Goal: Task Accomplishment & Management: Manage account settings

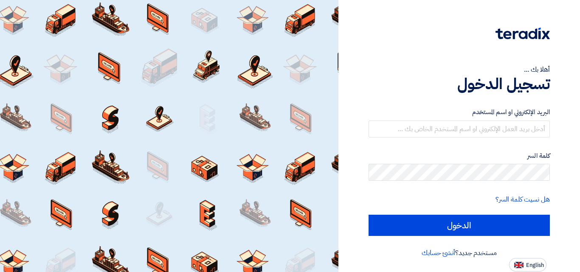
drag, startPoint x: 0, startPoint y: 0, endPoint x: 405, endPoint y: 259, distance: 480.4
click at [405, 259] on div "أهلا بك ... تسجيل الدخول البريد الإلكتروني او اسم المستخدم كلمة السر هل نسيت كل…" at bounding box center [459, 136] width 229 height 272
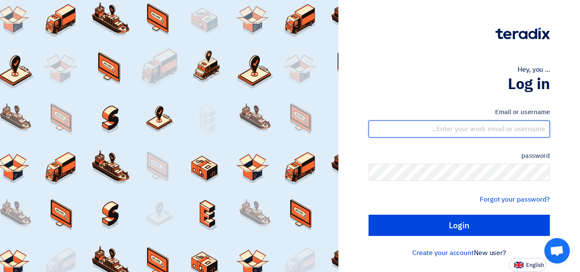
click at [435, 132] on input "text" at bounding box center [459, 129] width 181 height 17
click at [445, 127] on input "text" at bounding box center [459, 129] width 181 height 17
type input "imran@vertexglobal.com"
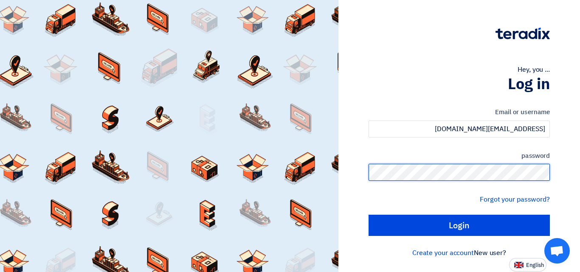
click at [369, 215] on input "Login" at bounding box center [459, 225] width 181 height 21
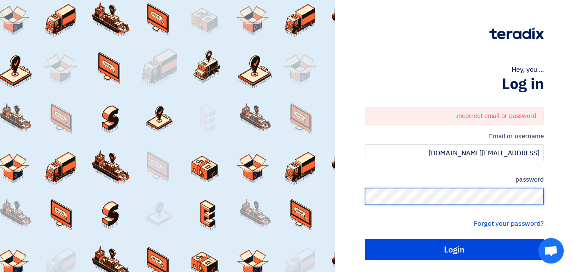
click at [365, 239] on input "Login" at bounding box center [454, 249] width 179 height 21
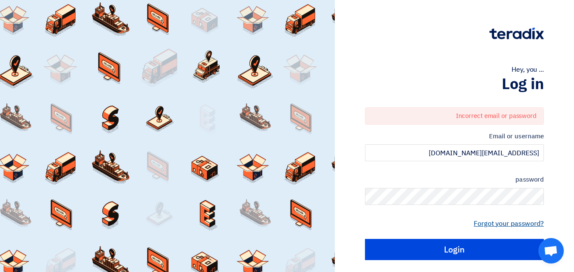
click at [514, 224] on font "Forgot your password?" at bounding box center [508, 224] width 70 height 10
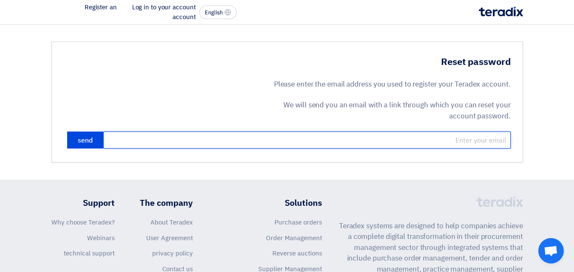
click at [406, 148] on input "email" at bounding box center [306, 140] width 407 height 17
click at [405, 140] on input "email" at bounding box center [306, 140] width 407 height 17
type input "imran@vertex360global.com"
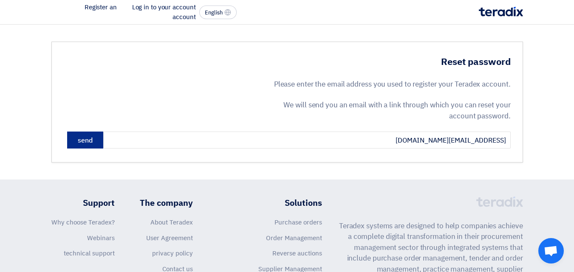
click at [78, 139] on font "send" at bounding box center [85, 140] width 15 height 10
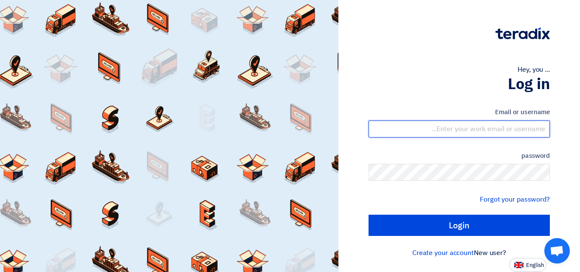
click at [444, 128] on input "text" at bounding box center [459, 129] width 181 height 17
type input "imran@vertexglobal.com"
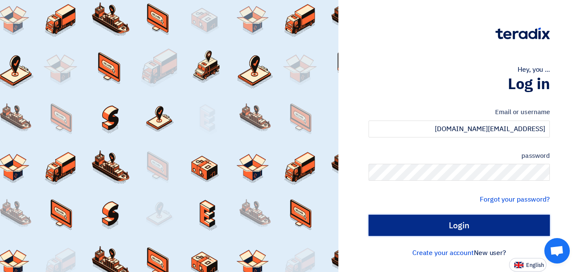
click at [448, 224] on input "Login" at bounding box center [459, 225] width 181 height 21
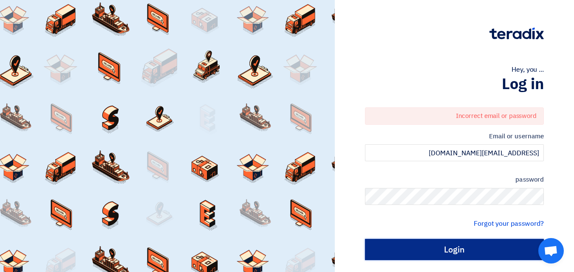
click at [464, 246] on input "Login" at bounding box center [454, 249] width 179 height 21
click at [486, 246] on input "Login" at bounding box center [454, 249] width 179 height 21
click at [465, 249] on input "Login" at bounding box center [454, 249] width 179 height 21
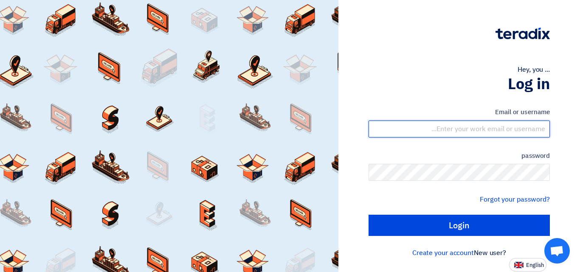
click at [437, 130] on input "text" at bounding box center [459, 129] width 181 height 17
click at [510, 130] on input "imran@vertexglobal.com" at bounding box center [459, 129] width 181 height 17
type input "imran@vertex360global.com"
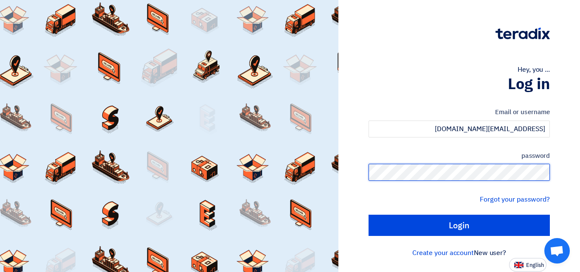
click at [369, 215] on input "Login" at bounding box center [459, 225] width 181 height 21
type input "Sign in"
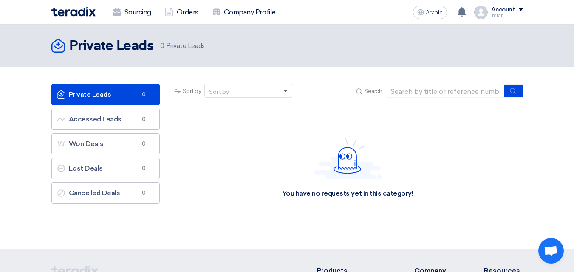
click at [285, 91] on span at bounding box center [285, 91] width 4 height 3
click at [312, 134] on div "You have no requests yet in this category!" at bounding box center [347, 167] width 350 height 127
click at [408, 91] on input at bounding box center [445, 91] width 119 height 13
click at [287, 88] on span at bounding box center [286, 91] width 11 height 9
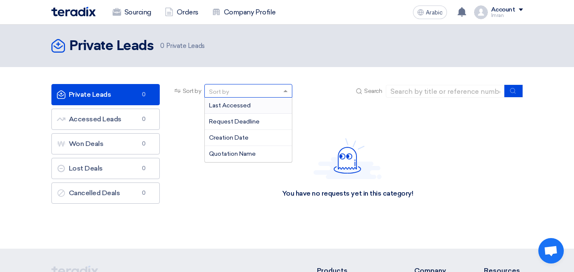
click at [250, 103] on font "Last Accessed" at bounding box center [230, 105] width 42 height 7
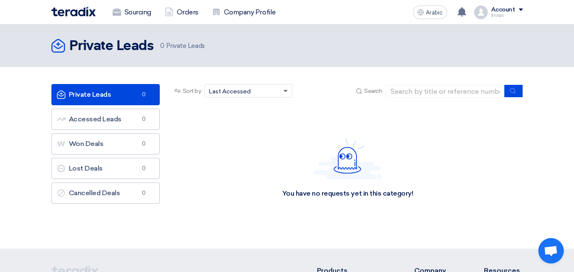
click at [286, 92] on span at bounding box center [285, 91] width 4 height 3
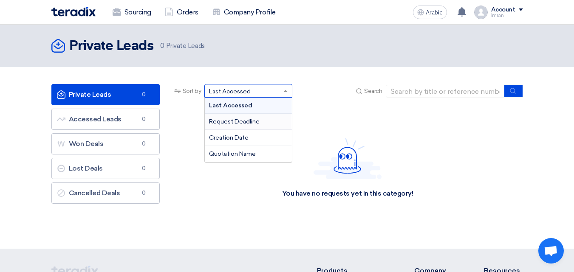
click at [257, 119] on font "Request Deadline" at bounding box center [234, 121] width 51 height 7
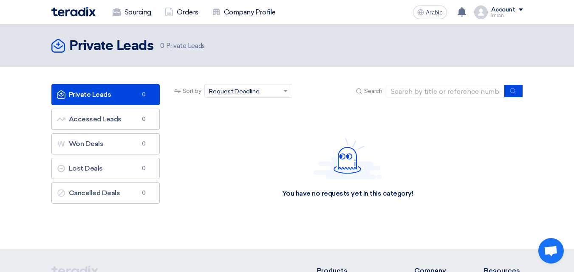
click at [286, 88] on span at bounding box center [286, 91] width 11 height 9
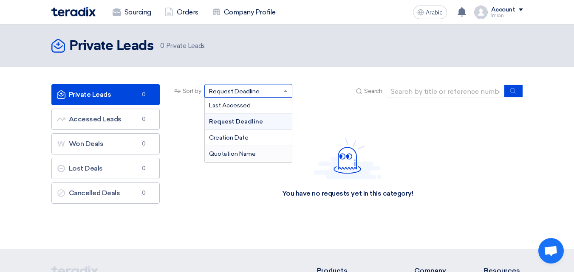
click at [236, 152] on font "Quotation Name" at bounding box center [232, 153] width 47 height 7
click at [284, 89] on span at bounding box center [286, 91] width 11 height 9
click at [230, 138] on font "Creation Date" at bounding box center [228, 137] width 39 height 7
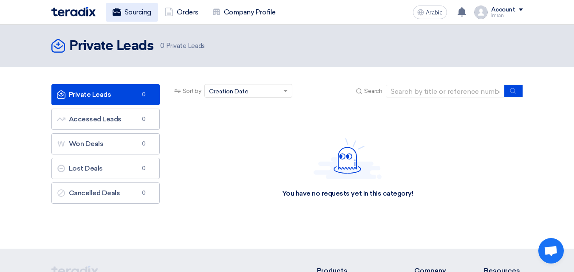
click at [136, 10] on font "Sourcing" at bounding box center [137, 12] width 27 height 8
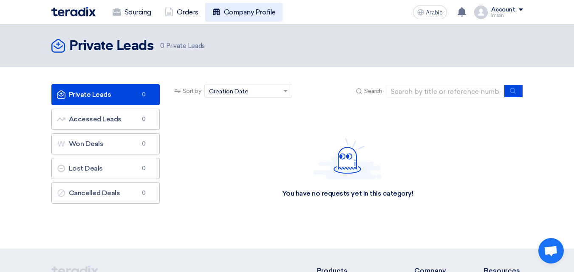
click at [243, 8] on font "Company Profile" at bounding box center [250, 12] width 52 height 8
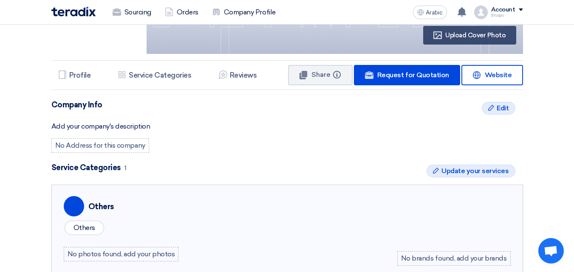
scroll to position [118, 0]
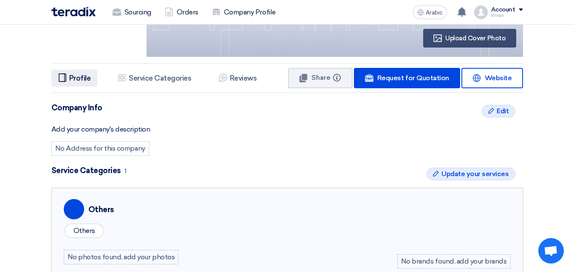
click at [65, 76] on icon "Profile" at bounding box center [62, 77] width 8 height 8
click at [156, 71] on li "Services & Activities Service Categories" at bounding box center [154, 78] width 87 height 17
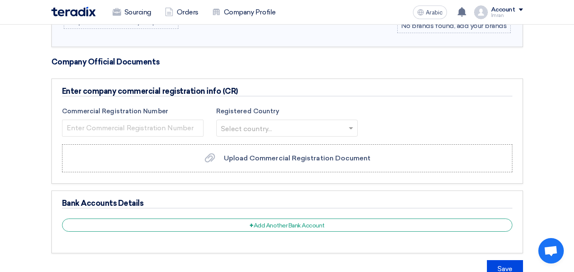
scroll to position [356, 0]
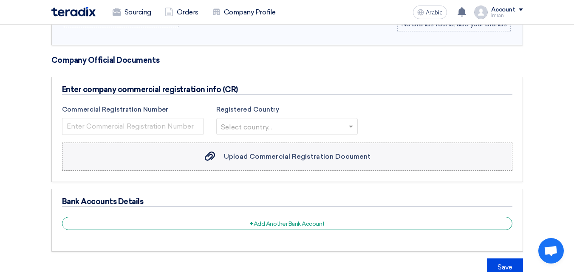
click at [277, 159] on font "Upload Commercial Registration Document" at bounding box center [297, 156] width 147 height 8
click at [0, 0] on input "Upload Commercial Registration Document Upload Commercial Registration Document" at bounding box center [0, 0] width 0 height 0
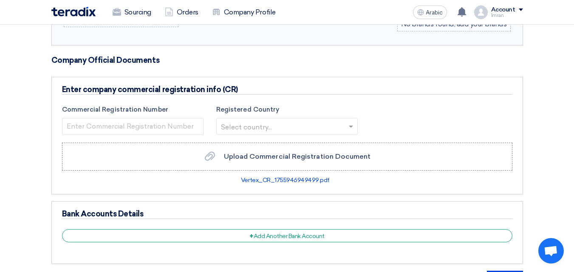
click at [355, 128] on span at bounding box center [351, 126] width 11 height 10
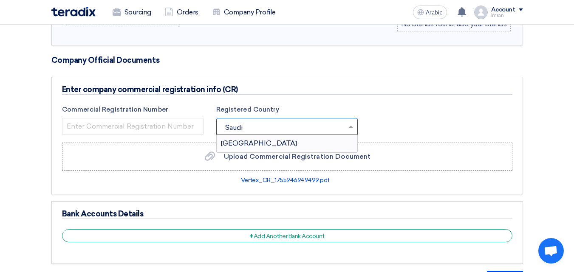
type input "Saudi"
click at [255, 145] on font "Saudi Arabia" at bounding box center [259, 143] width 76 height 8
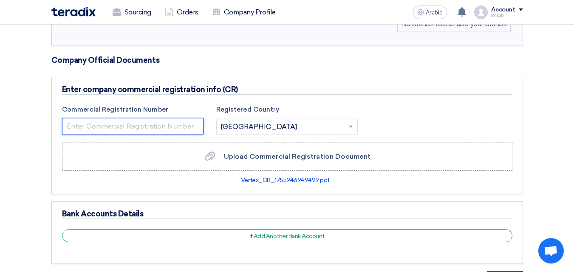
click at [155, 124] on input "number" at bounding box center [132, 126] width 141 height 17
click at [150, 125] on input "number" at bounding box center [132, 126] width 141 height 17
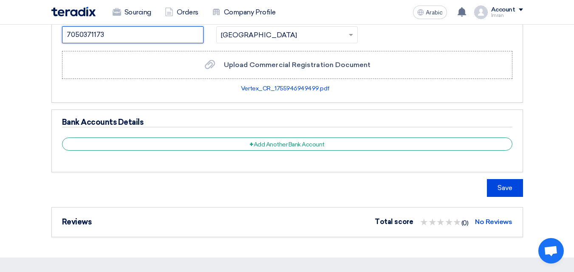
scroll to position [449, 0]
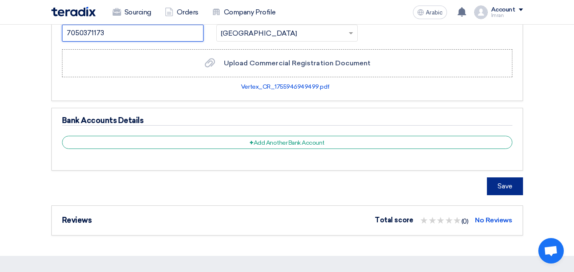
type input "7050371173"
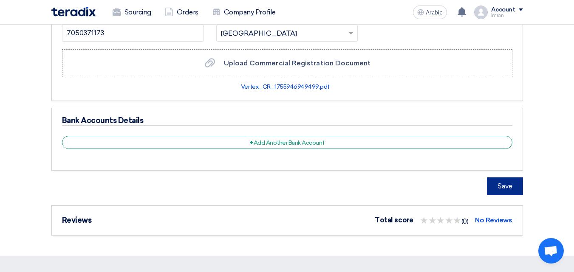
click at [499, 183] on font "Save" at bounding box center [504, 186] width 15 height 8
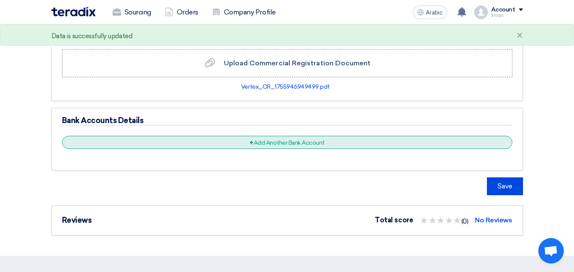
click at [229, 141] on div "+ Add Another Bank Account" at bounding box center [287, 142] width 450 height 13
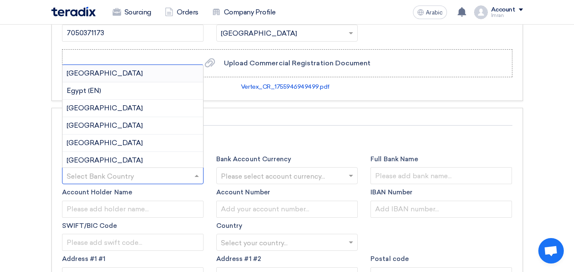
click at [196, 174] on span at bounding box center [197, 176] width 11 height 10
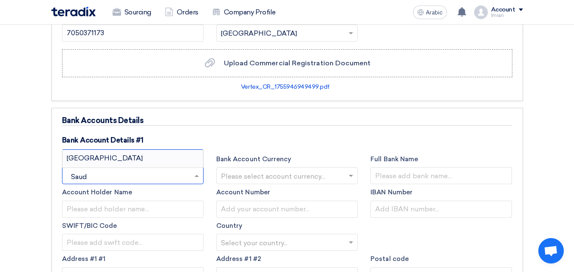
type input "Saudi"
click at [76, 157] on font "Saudi Arabia" at bounding box center [105, 158] width 76 height 8
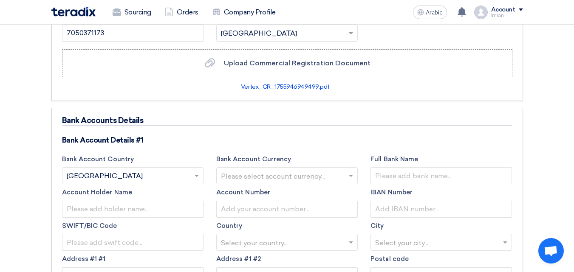
click at [336, 177] on input "text" at bounding box center [283, 177] width 124 height 14
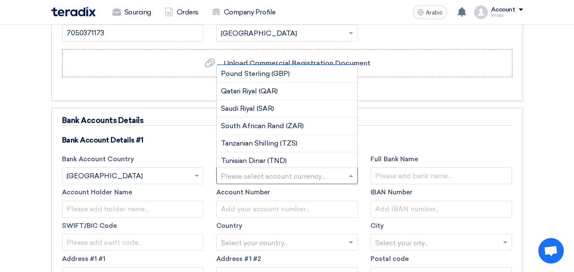
scroll to position [255, 0]
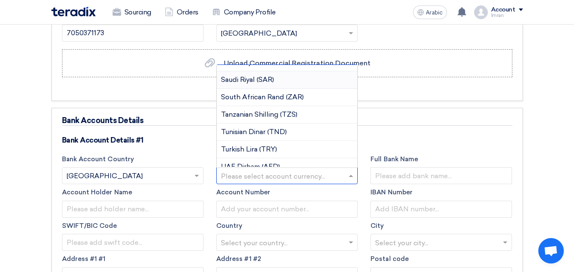
click at [270, 76] on font "Saudi Riyal (SAR)" at bounding box center [247, 80] width 53 height 8
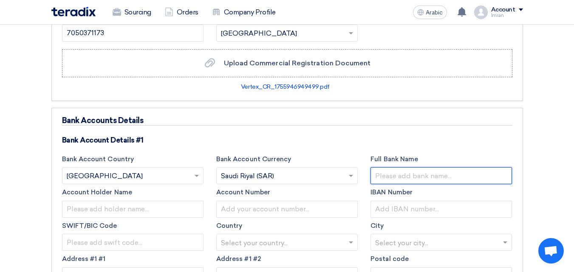
click at [405, 175] on input "text" at bounding box center [440, 175] width 141 height 17
click at [397, 179] on input "Riyadh Bank" at bounding box center [440, 175] width 141 height 17
type input "Riyad Bank"
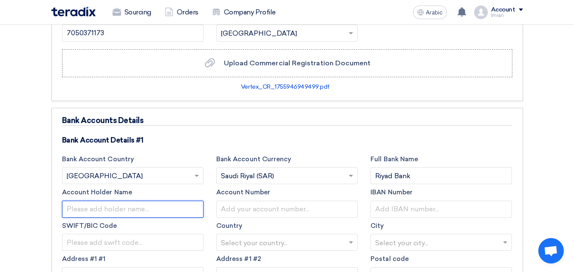
click at [123, 208] on input "text" at bounding box center [132, 209] width 141 height 17
type input "VERTEX 360 CO"
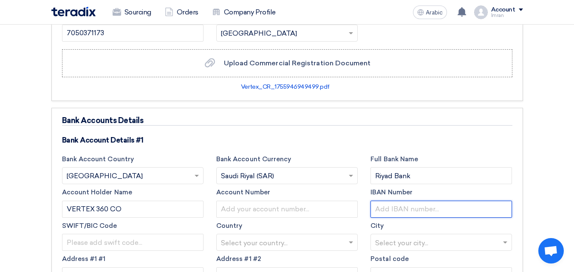
click at [393, 207] on input "text" at bounding box center [440, 209] width 141 height 17
type input "SA2720000003374295469940"
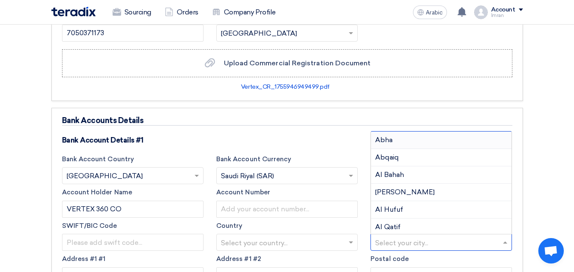
click at [505, 241] on span at bounding box center [506, 242] width 11 height 10
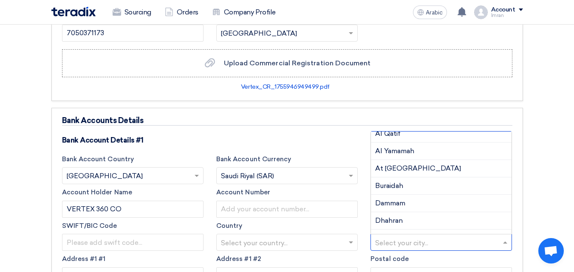
scroll to position [97, 0]
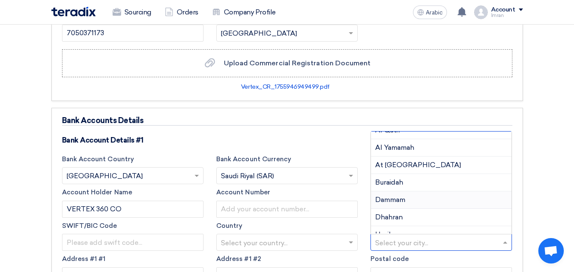
click at [392, 197] on font "Dammam" at bounding box center [390, 200] width 30 height 8
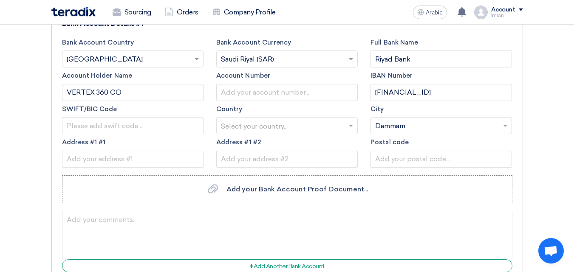
scroll to position [568, 0]
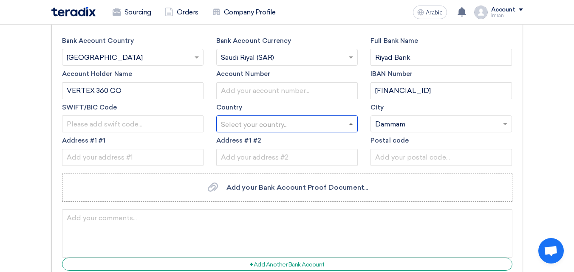
click at [352, 124] on span at bounding box center [351, 124] width 4 height 2
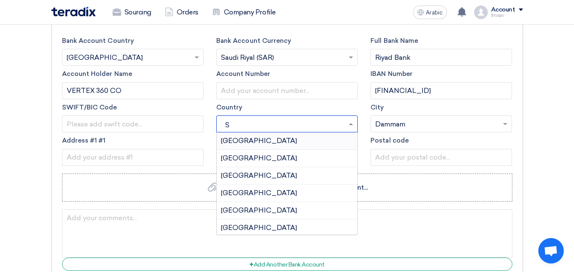
type input "SA"
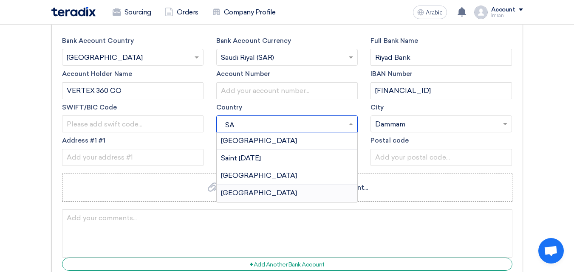
click at [250, 192] on font "Saudi Arabia" at bounding box center [259, 193] width 76 height 8
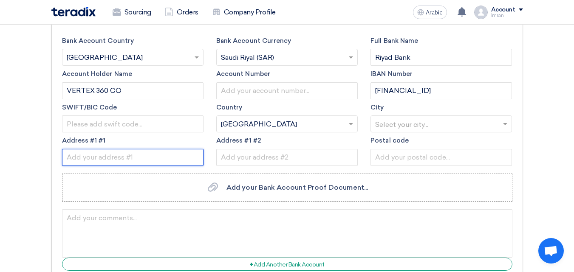
click at [133, 158] on input "text" at bounding box center [132, 157] width 141 height 17
type input "s"
type input "S"
type input "Doha Street"
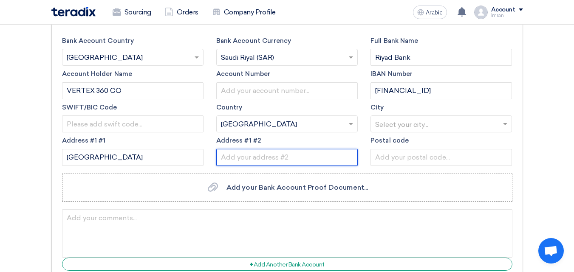
click at [272, 160] on input "text" at bounding box center [286, 157] width 141 height 17
type input "Al Doha"
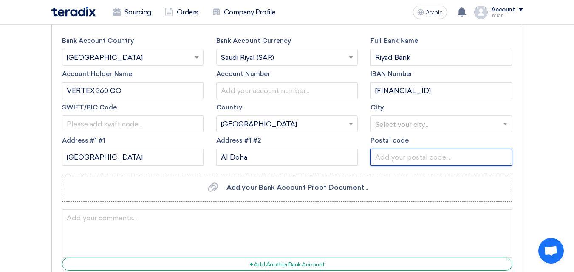
click at [407, 158] on input "text" at bounding box center [440, 157] width 141 height 17
click at [388, 155] on input "text" at bounding box center [440, 157] width 141 height 17
type input "337"
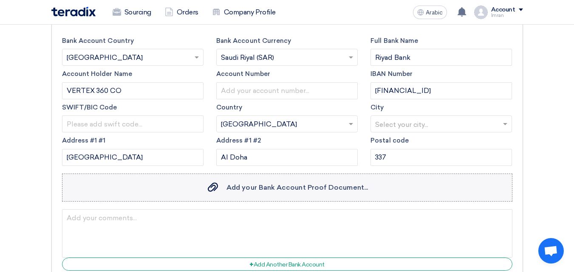
click at [402, 193] on label "Add your Bank Account Proof Document... Add your Bank Account Proof Document..." at bounding box center [287, 188] width 450 height 28
click at [0, 0] on input "Add your Bank Account Proof Document... Add your Bank Account Proof Document..." at bounding box center [0, 0] width 0 height 0
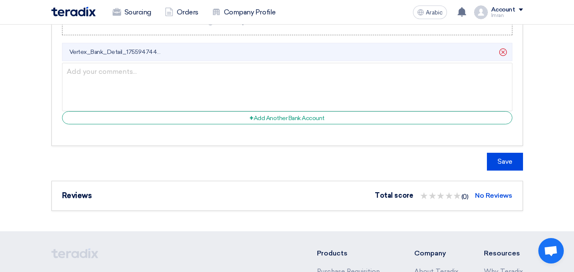
scroll to position [743, 0]
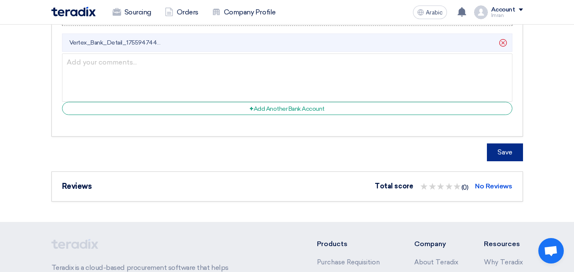
click at [504, 148] on font "Save" at bounding box center [504, 152] width 15 height 8
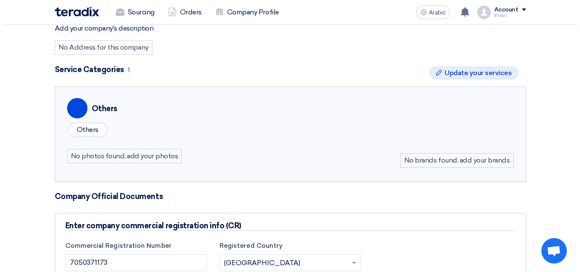
scroll to position [177, 0]
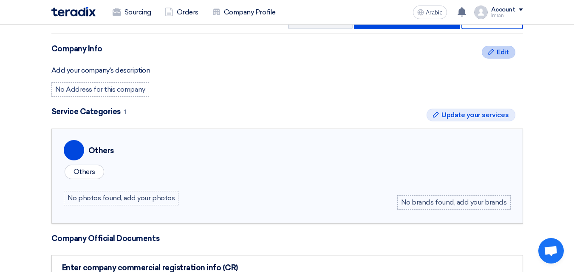
click at [502, 51] on font "Edit" at bounding box center [502, 52] width 12 height 8
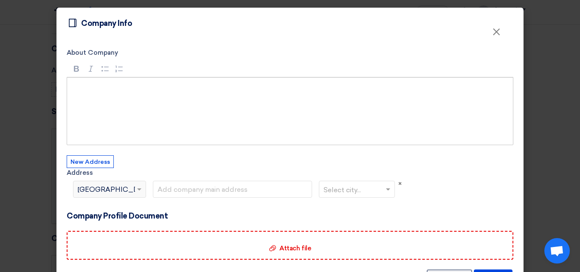
click at [70, 86] on div "Rich Text Editor, main" at bounding box center [290, 111] width 447 height 68
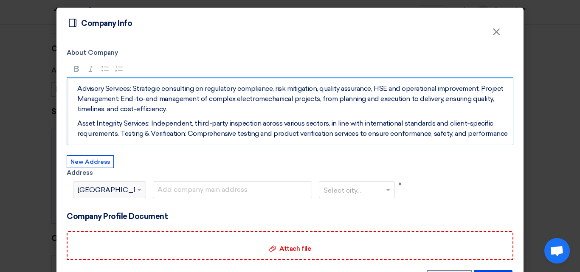
click at [481, 88] on p "Advisory Services: Strategic consulting on regulatory compliance, risk mitigati…" at bounding box center [292, 99] width 431 height 31
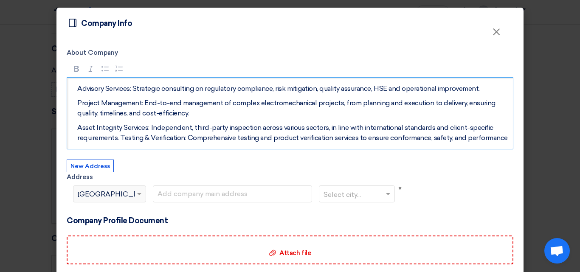
click at [131, 87] on p "Advisory Services: Strategic consulting on regulatory compliance, risk mitigati…" at bounding box center [292, 89] width 431 height 10
click at [141, 100] on p "Project Management: End-to-end management of complex electromechanical projects…" at bounding box center [292, 108] width 431 height 20
click at [147, 127] on p "Asset Integrity Services: Independent, third-party inspection across various se…" at bounding box center [292, 133] width 431 height 20
click at [119, 138] on p "Asset Integrity Services: Independent, third-party inspection across various se…" at bounding box center [292, 133] width 431 height 20
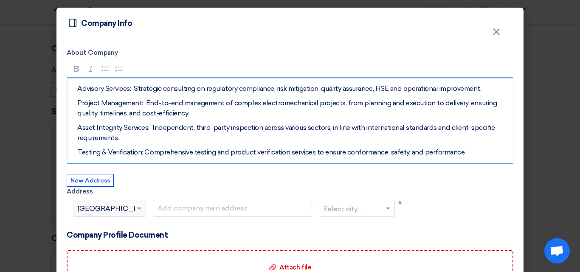
click at [142, 152] on p "Testing & Verification: Comprehensive testing and product verification services…" at bounding box center [292, 152] width 431 height 10
drag, startPoint x: 75, startPoint y: 87, endPoint x: 131, endPoint y: 87, distance: 56.5
click at [131, 87] on p "Advisory Services: Strategic consulting on regulatory compliance, risk mitigati…" at bounding box center [292, 89] width 431 height 10
click at [74, 68] on icon "button" at bounding box center [76, 69] width 5 height 6
drag, startPoint x: 74, startPoint y: 101, endPoint x: 141, endPoint y: 100, distance: 66.7
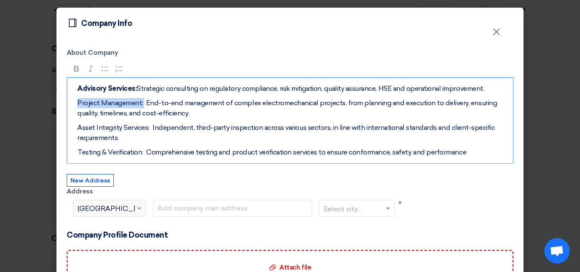
click at [141, 100] on p "Project Management: End-to-end management of complex electromechanical projects…" at bounding box center [292, 108] width 431 height 20
click at [74, 65] on icon "button" at bounding box center [76, 69] width 8 height 8
drag, startPoint x: 75, startPoint y: 128, endPoint x: 147, endPoint y: 127, distance: 72.2
click at [147, 127] on p "Asset Integrity Services: Independent, third-party inspection across various se…" at bounding box center [292, 133] width 431 height 20
click at [74, 66] on icon "button" at bounding box center [76, 69] width 5 height 6
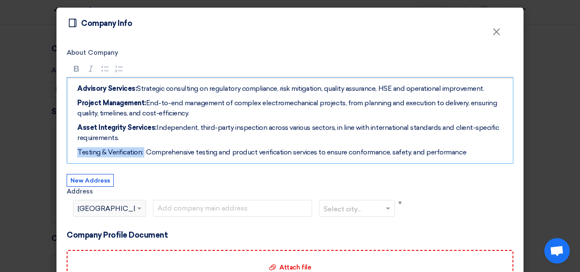
drag, startPoint x: 75, startPoint y: 149, endPoint x: 142, endPoint y: 150, distance: 66.7
click at [142, 150] on p "Testing & Verification: Comprehensive testing and product verification services…" at bounding box center [292, 152] width 431 height 10
click at [74, 66] on icon "button" at bounding box center [76, 69] width 5 height 6
click at [212, 137] on p "Asset Integrity Services: Independent, third-party inspection across various se…" at bounding box center [292, 133] width 431 height 20
click at [467, 150] on p "Testing & Verification: Comprehensive testing and product verification services…" at bounding box center [292, 152] width 431 height 10
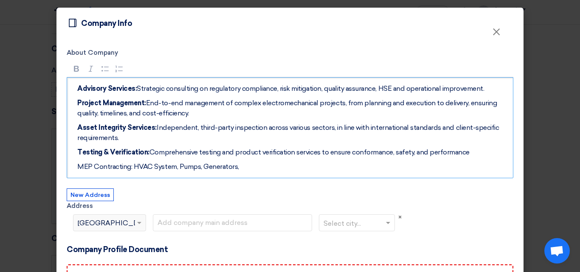
click at [130, 165] on p "MEP Contracting: HVAC System, Pumps, Generators," at bounding box center [292, 167] width 431 height 10
click at [180, 167] on p "MEP Contracting: Installation and errection of HVAC System, Pumps, Generators," at bounding box center [292, 167] width 431 height 10
click at [186, 167] on p "MEP Contracting: Installation and errection of HVAC System, Pumps, Generators," at bounding box center [292, 167] width 431 height 10
click at [321, 170] on p "MEP Contracting: Installation and erection of HVAC System, Pumps, Generators," at bounding box center [292, 167] width 431 height 10
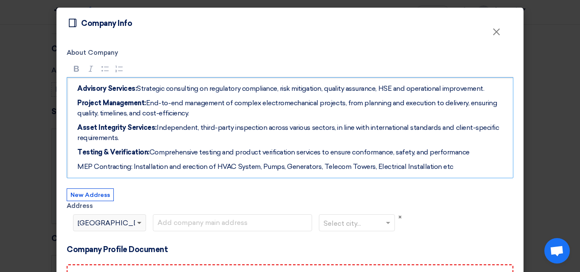
click at [137, 223] on span at bounding box center [139, 223] width 4 height 3
click at [136, 218] on span at bounding box center [140, 223] width 11 height 10
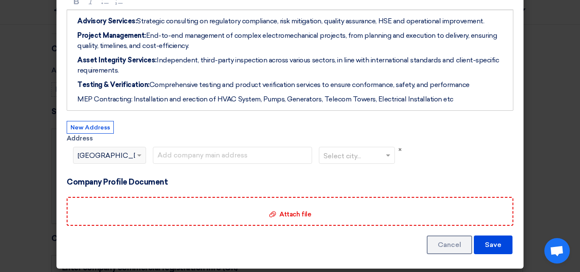
scroll to position [68, 0]
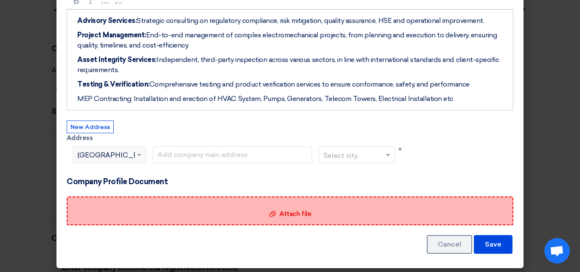
click at [296, 209] on div "Attach file Attach file" at bounding box center [290, 211] width 447 height 29
click at [0, 0] on input "Attach file Attach file" at bounding box center [0, 0] width 0 height 0
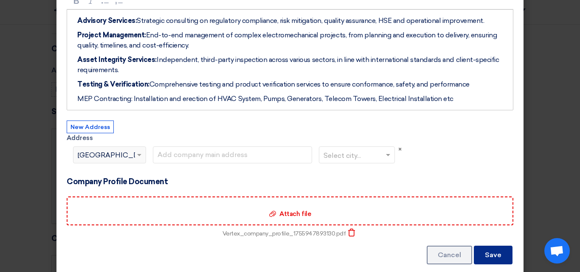
click at [485, 253] on font "Save" at bounding box center [493, 255] width 17 height 8
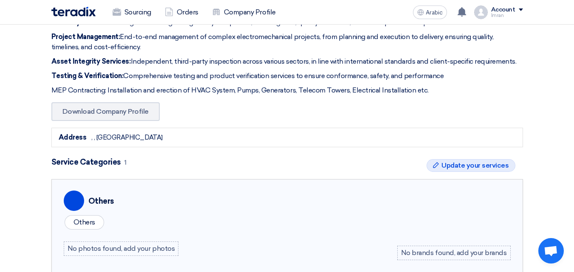
scroll to position [228, 0]
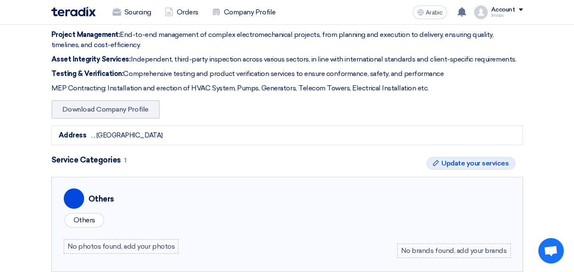
click at [126, 136] on div "Address , , Egypt" at bounding box center [286, 136] width 471 height 20
click at [108, 137] on font ", , Egypt" at bounding box center [126, 136] width 71 height 8
click at [118, 110] on font "Download Company Profile" at bounding box center [105, 109] width 86 height 8
click at [211, 133] on div "Address , , Egypt" at bounding box center [286, 136] width 471 height 20
click at [397, 106] on div "Download Company Profile" at bounding box center [286, 109] width 471 height 19
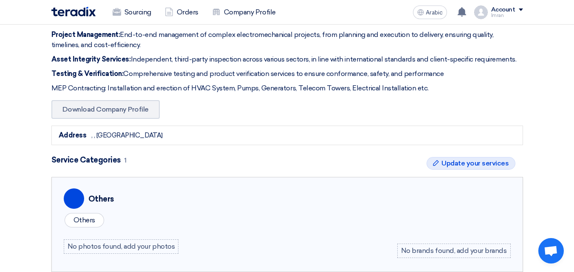
click at [327, 113] on div "Download Company Profile" at bounding box center [286, 109] width 471 height 19
click at [88, 136] on div "Address , , Egypt" at bounding box center [286, 136] width 471 height 20
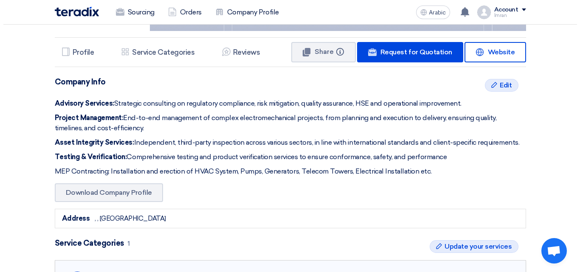
scroll to position [124, 0]
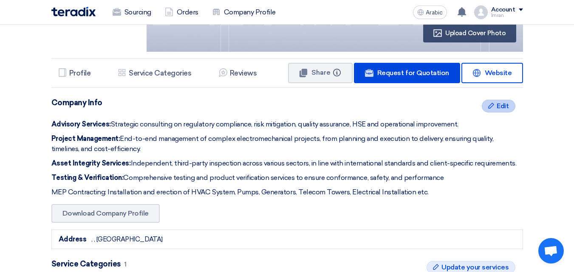
click at [492, 107] on icon "Edit" at bounding box center [490, 105] width 7 height 7
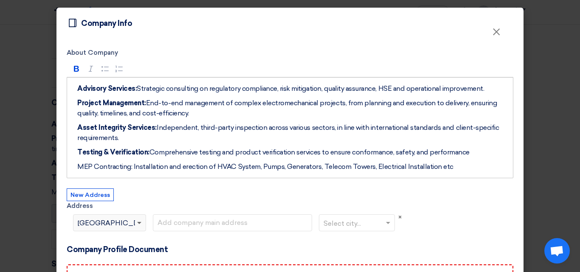
click at [137, 223] on span at bounding box center [139, 223] width 4 height 3
click at [95, 197] on font "New Address" at bounding box center [89, 194] width 39 height 7
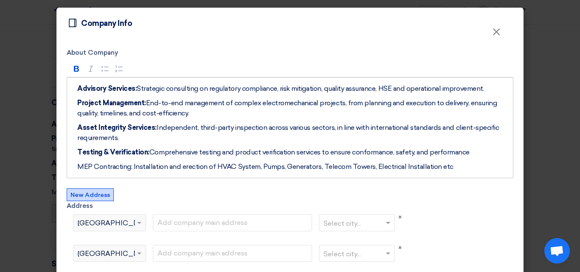
click at [138, 225] on span at bounding box center [140, 223] width 11 height 10
click at [398, 248] on font "×" at bounding box center [399, 248] width 3 height 8
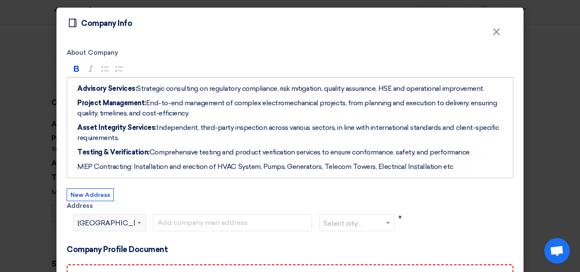
click at [398, 217] on font "×" at bounding box center [399, 218] width 3 height 8
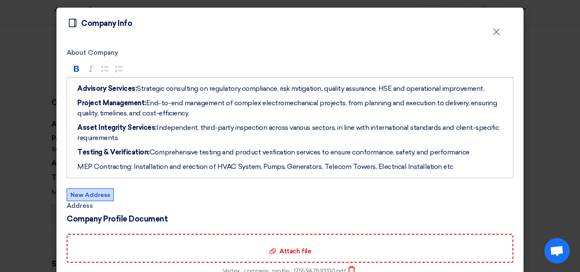
click at [73, 192] on font "New Address" at bounding box center [89, 194] width 39 height 7
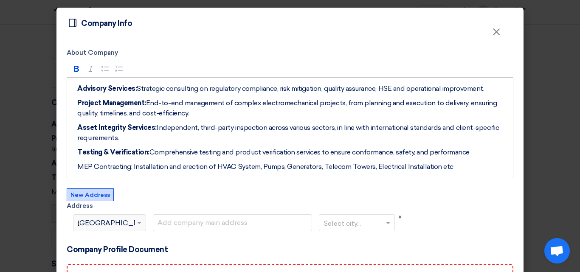
click at [136, 221] on span at bounding box center [140, 223] width 11 height 10
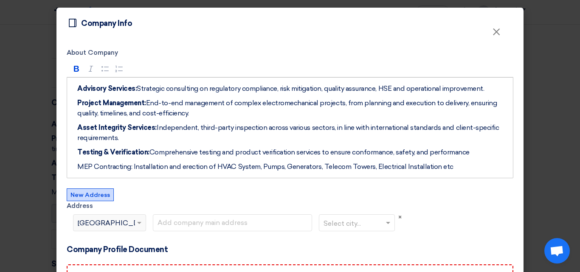
click at [136, 221] on span at bounding box center [140, 223] width 11 height 10
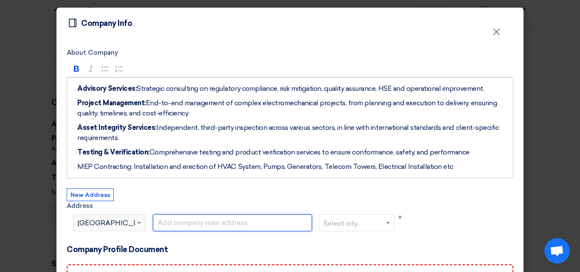
click at [186, 223] on input "text" at bounding box center [232, 222] width 159 height 17
type input "Dammam, Saudi Arabia"
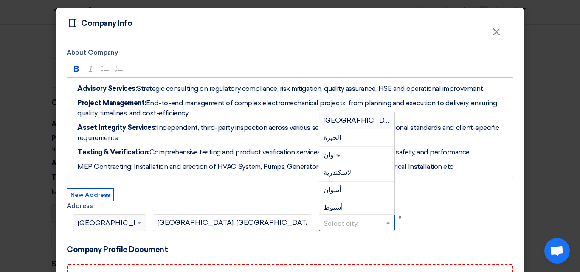
click at [384, 221] on span at bounding box center [389, 223] width 11 height 10
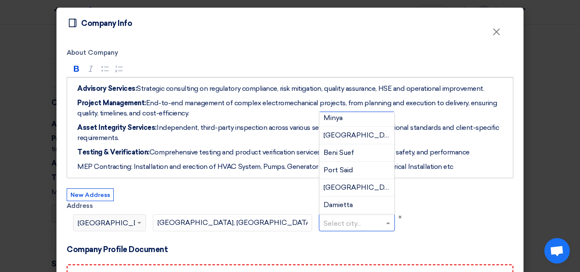
scroll to position [321, 0]
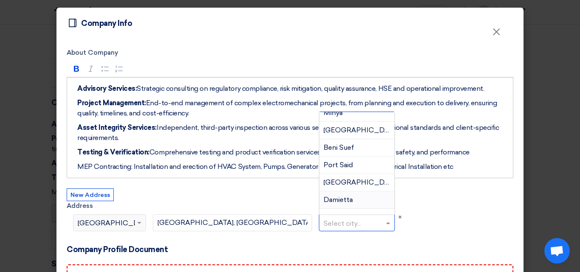
click at [335, 239] on div "Select city... Cairo Giza Helwan Alexandria Aswan Assiut Luxor Ismailia Red Sea…" at bounding box center [356, 229] width 83 height 31
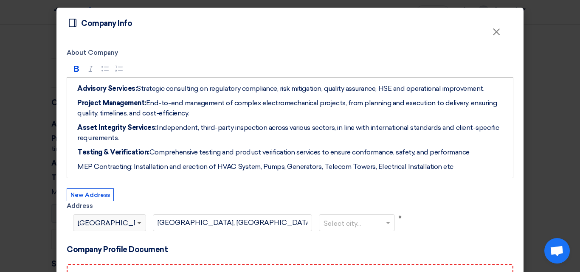
click at [137, 223] on span at bounding box center [139, 223] width 4 height 3
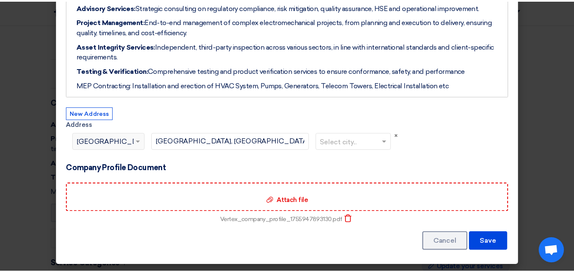
scroll to position [82, 0]
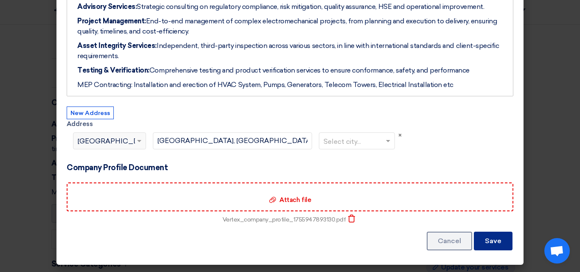
click at [497, 240] on font "Save" at bounding box center [493, 241] width 17 height 8
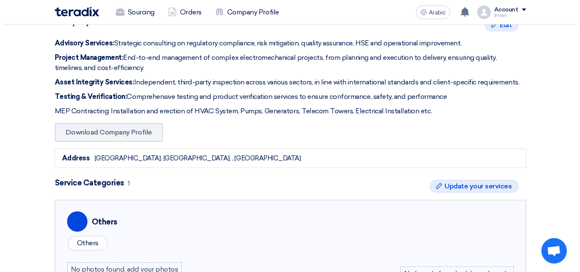
scroll to position [240, 0]
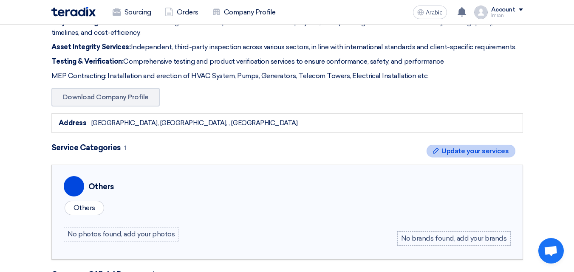
click at [464, 149] on font "Update your services" at bounding box center [474, 151] width 67 height 8
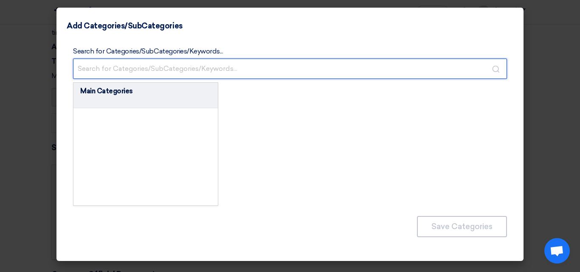
click at [412, 66] on input "text" at bounding box center [290, 69] width 434 height 20
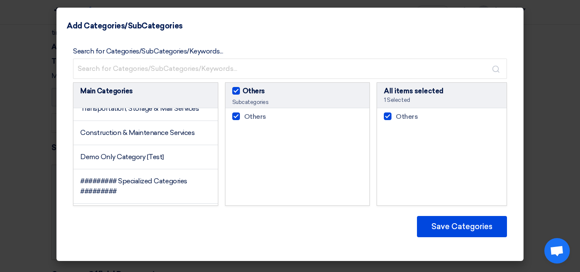
scroll to position [493, 0]
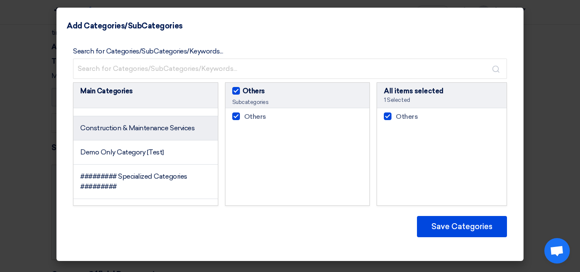
click at [167, 141] on li "Construction & Maintenance Services" at bounding box center [145, 128] width 144 height 24
checkbox input "false"
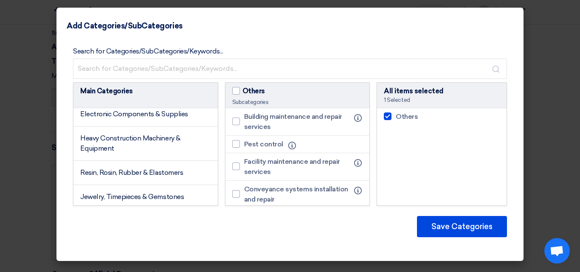
scroll to position [815, 0]
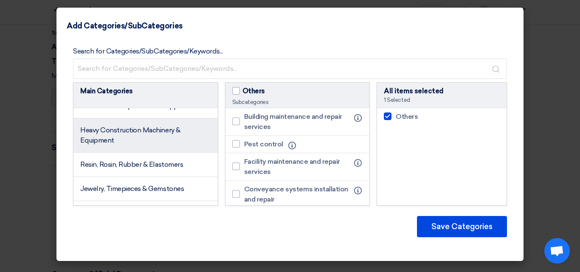
click at [152, 144] on font "Heavy Construction Machinery & Equipment" at bounding box center [130, 135] width 100 height 18
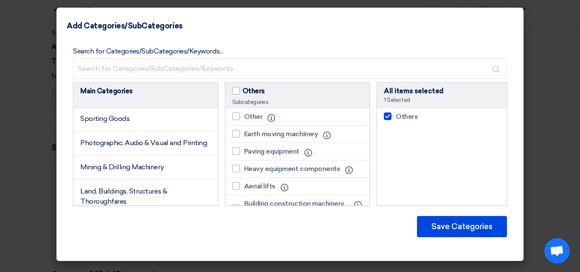
scroll to position [1036, 0]
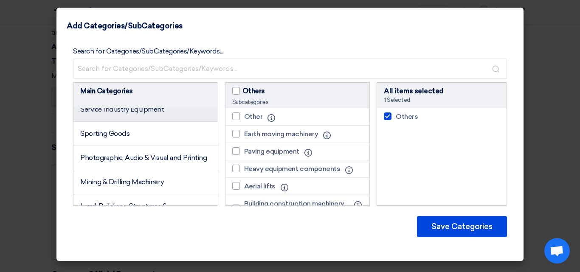
click at [152, 113] on font "Service Industry Equipment" at bounding box center [122, 109] width 84 height 8
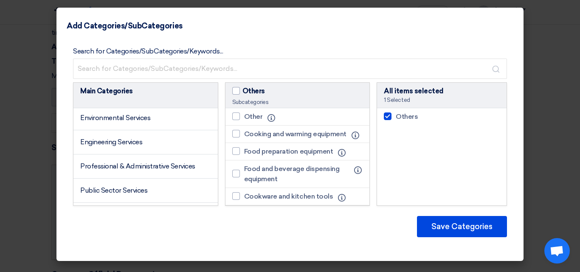
scroll to position [1376, 0]
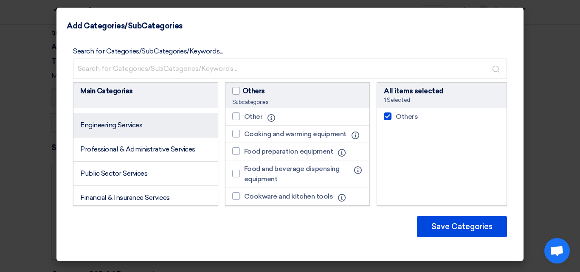
click at [138, 129] on font "Engineering Services" at bounding box center [111, 125] width 62 height 8
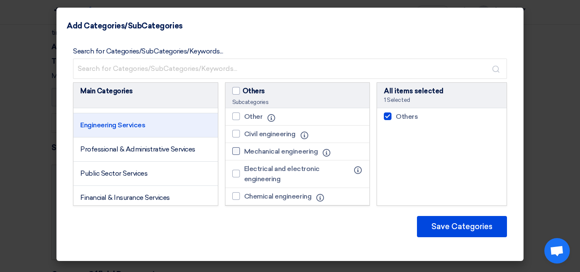
click at [235, 148] on div at bounding box center [236, 151] width 8 height 8
click at [244, 149] on input "Mechanical engineering" at bounding box center [247, 152] width 6 height 6
checkbox input "true"
click at [236, 173] on div at bounding box center [236, 174] width 8 height 8
click at [244, 173] on input "Electrical and electronic engineering" at bounding box center [247, 174] width 6 height 6
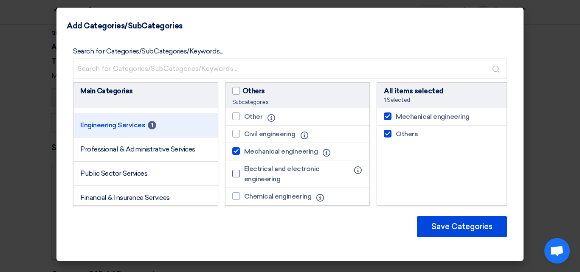
checkbox input "true"
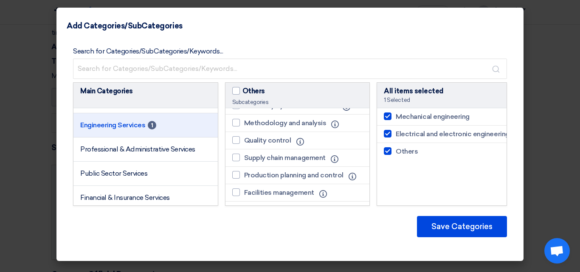
scroll to position [391, 0]
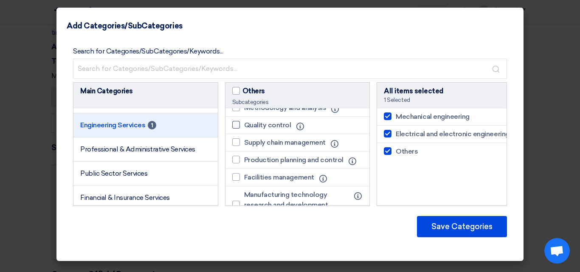
click at [235, 129] on div at bounding box center [236, 125] width 8 height 8
click at [244, 128] on input "Quality control" at bounding box center [247, 125] width 6 height 6
checkbox input "true"
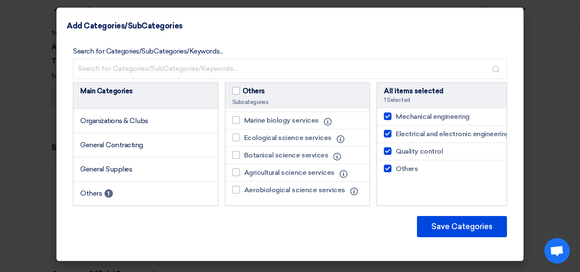
scroll to position [1604, 0]
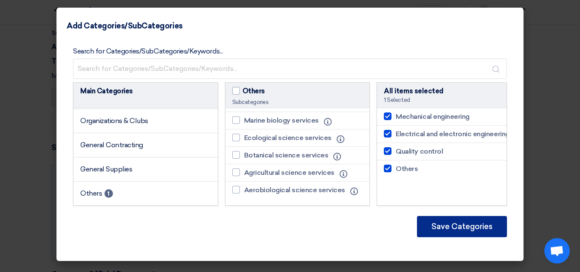
click at [459, 228] on font "Save Categories" at bounding box center [461, 226] width 61 height 9
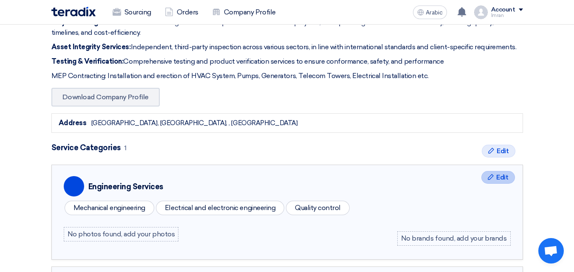
click at [493, 178] on icon "Edit" at bounding box center [490, 177] width 7 height 7
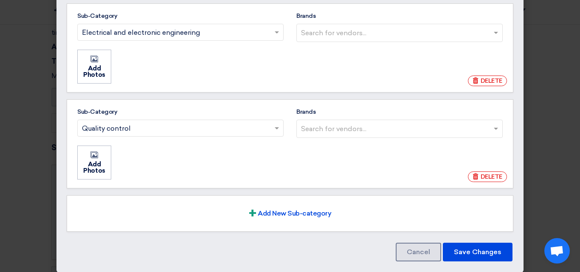
scroll to position [205, 0]
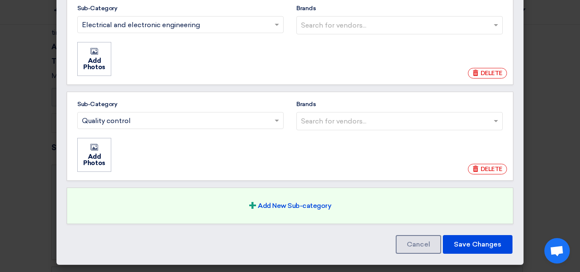
click at [288, 207] on font "Add New Sub-category" at bounding box center [294, 206] width 73 height 8
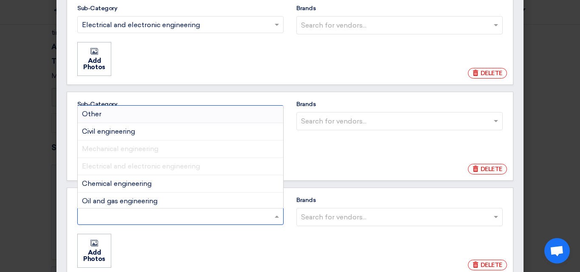
click at [159, 214] on input "Sub-Category Search for sub-category... × × Other Civil engineering Mechanical …" at bounding box center [176, 217] width 189 height 14
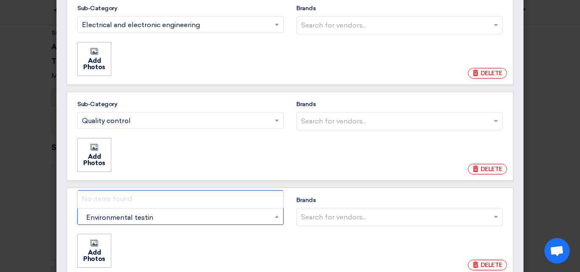
type input "Environmental testing"
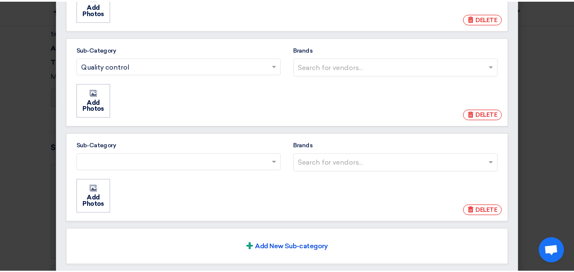
scroll to position [262, 0]
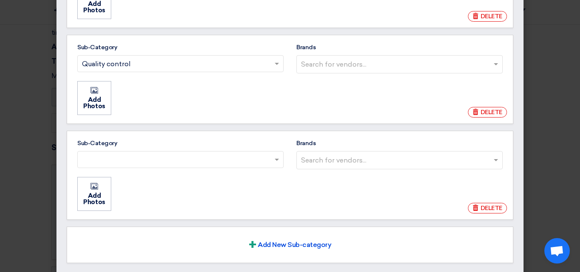
click at [273, 158] on span at bounding box center [278, 160] width 11 height 10
click at [270, 158] on input "Sub-Category Search for sub-category... × ×" at bounding box center [176, 160] width 189 height 14
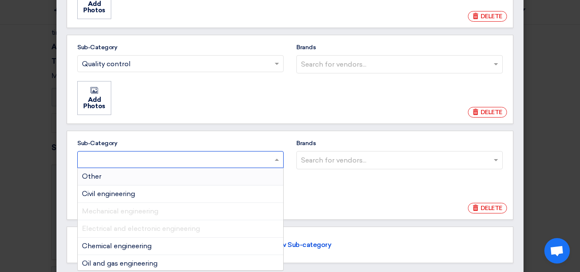
click at [223, 178] on div "Other" at bounding box center [181, 176] width 206 height 17
click at [223, 167] on input "Sub-Category Search for sub-category... × × Other Civil engineering Mechanical …" at bounding box center [176, 160] width 189 height 14
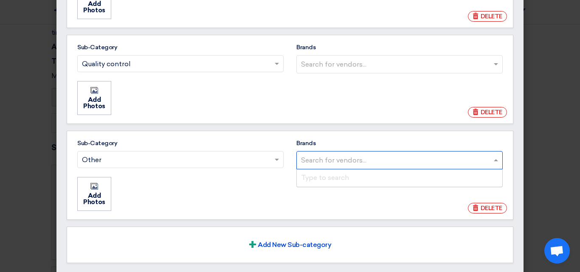
click at [327, 160] on input "Brands Search for vendors... Type to search" at bounding box center [400, 160] width 199 height 14
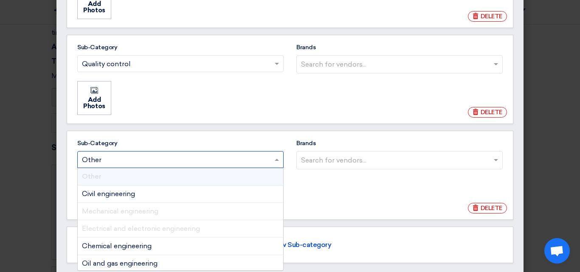
click at [275, 158] on span at bounding box center [278, 160] width 11 height 10
click at [270, 158] on input "Sub-Category Search for sub-category... × Other × Other Civil engineering Mecha…" at bounding box center [176, 160] width 189 height 14
click at [203, 160] on input "Sub-Category Search for sub-category... × Other × Other Civil engineering Mecha…" at bounding box center [176, 160] width 189 height 14
click at [276, 159] on span at bounding box center [278, 160] width 11 height 10
click at [270, 159] on input "Sub-Category Search for sub-category... × Other × Other Civil engineering Mecha…" at bounding box center [176, 160] width 189 height 14
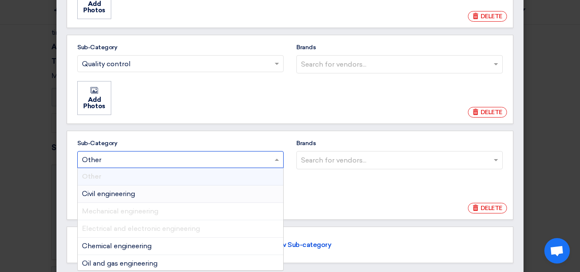
click at [545, 110] on modal-container "Profile > Engineering Services × Sub-Category Search for sub-category... × Mech…" at bounding box center [290, 136] width 580 height 272
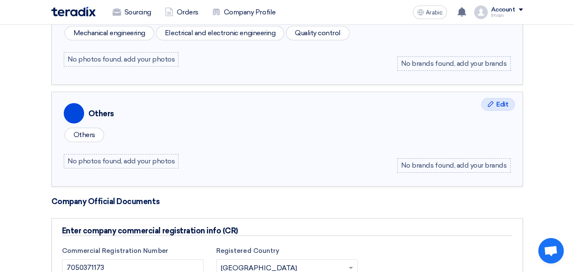
scroll to position [419, 0]
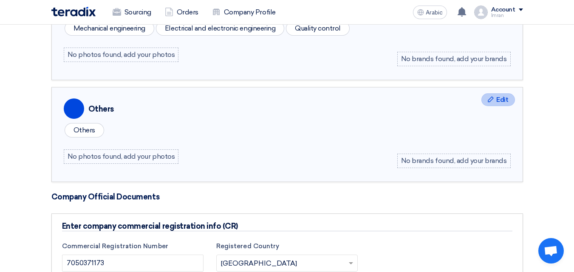
click at [497, 102] on font "Edit" at bounding box center [502, 100] width 12 height 8
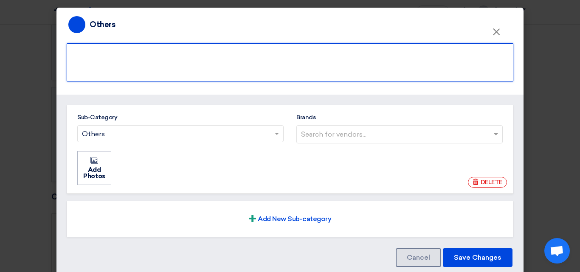
click at [118, 57] on textarea at bounding box center [290, 62] width 447 height 38
type textarea "E"
click at [136, 53] on textarea at bounding box center [290, 62] width 447 height 38
click at [206, 51] on textarea at bounding box center [290, 62] width 447 height 38
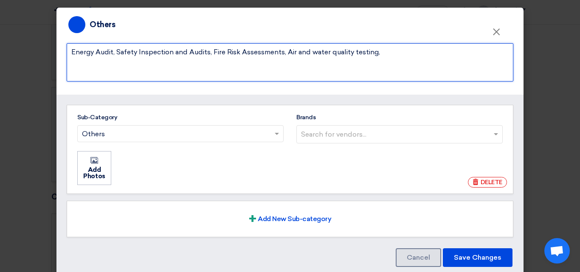
click at [312, 53] on textarea at bounding box center [290, 62] width 447 height 38
click at [333, 53] on textarea at bounding box center [290, 62] width 447 height 38
click at [355, 52] on textarea at bounding box center [290, 62] width 447 height 38
click at [388, 54] on textarea at bounding box center [290, 62] width 447 height 38
type textarea "Energy Audit, Safety Inspection and Audits, Fire Risk Assessments, Air and Wate…"
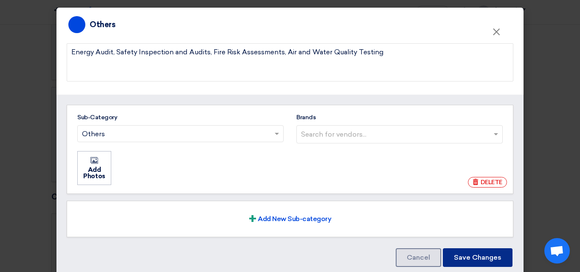
click at [469, 259] on font "Save Changes" at bounding box center [478, 257] width 48 height 8
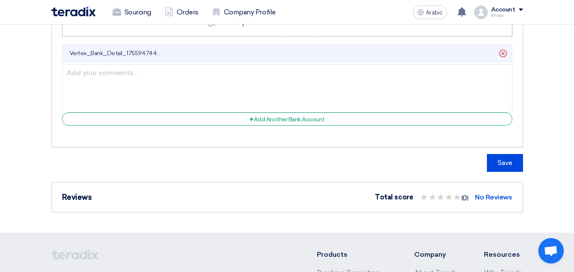
scroll to position [955, 0]
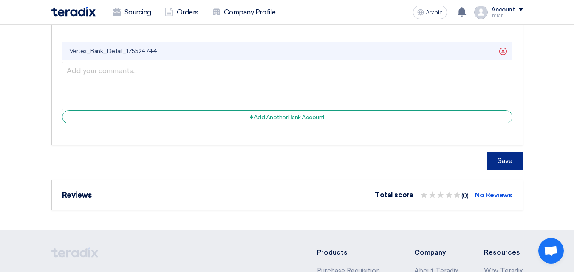
click at [512, 160] on button "Save" at bounding box center [505, 161] width 36 height 18
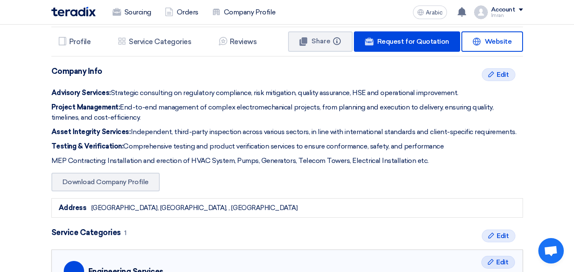
scroll to position [0, 0]
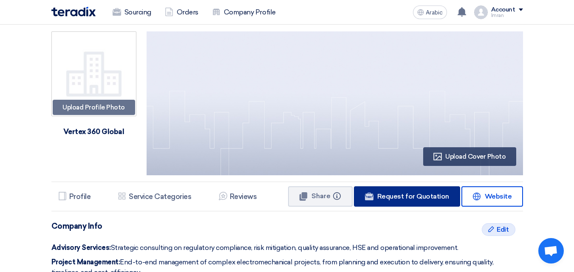
click at [414, 193] on font "Request for Quotation" at bounding box center [413, 196] width 72 height 8
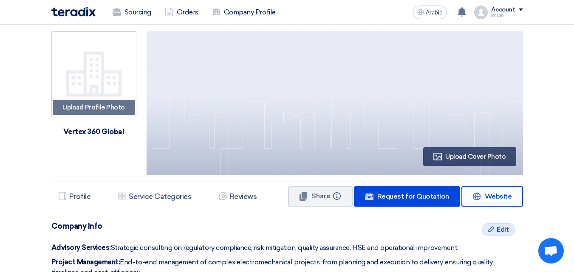
click at [521, 11] on div "Account" at bounding box center [507, 9] width 32 height 7
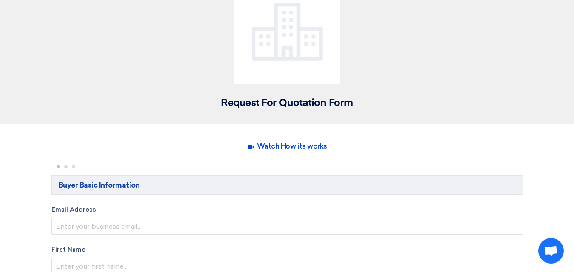
scroll to position [30, 0]
